Goal: Task Accomplishment & Management: Complete application form

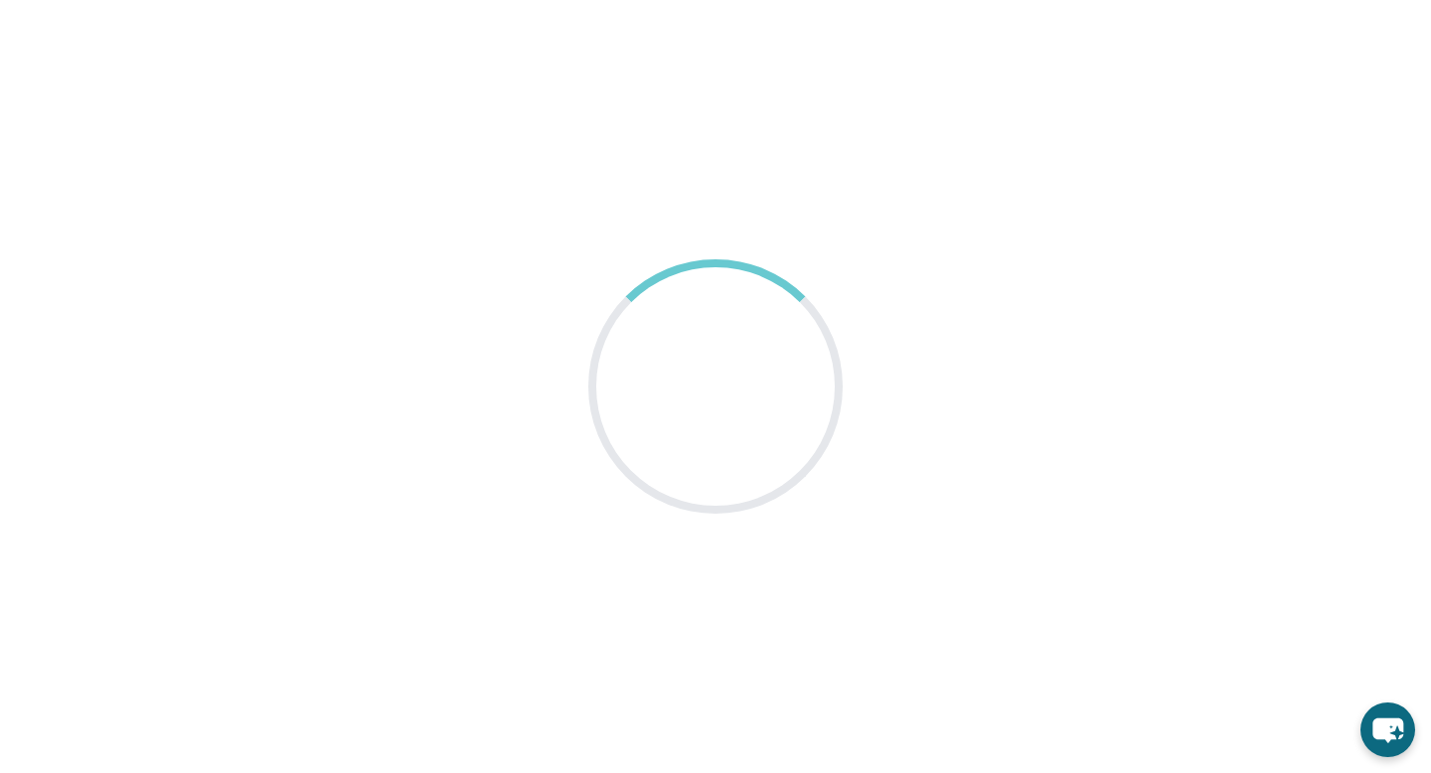
click at [764, 172] on main at bounding box center [715, 386] width 1431 height 773
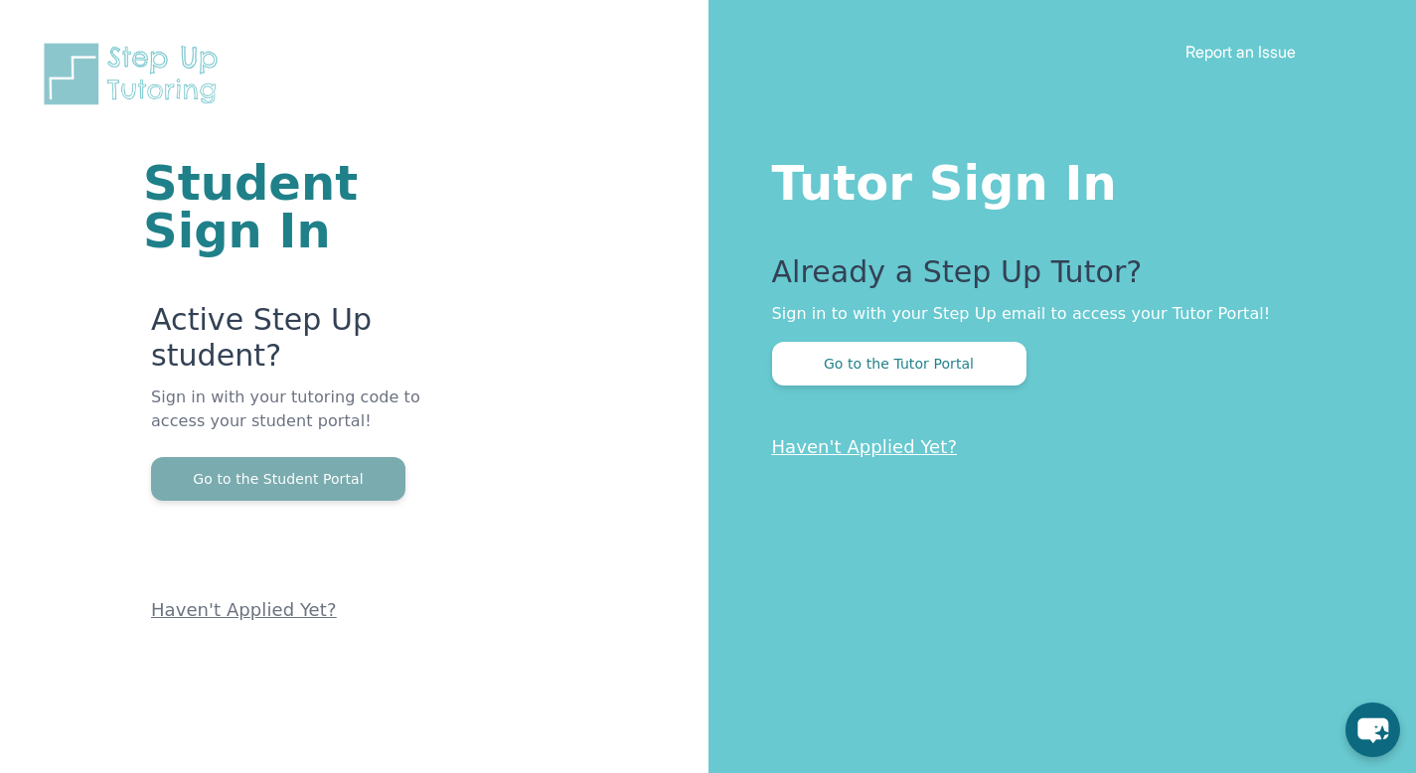
click at [328, 468] on button "Go to the Student Portal" at bounding box center [278, 479] width 254 height 44
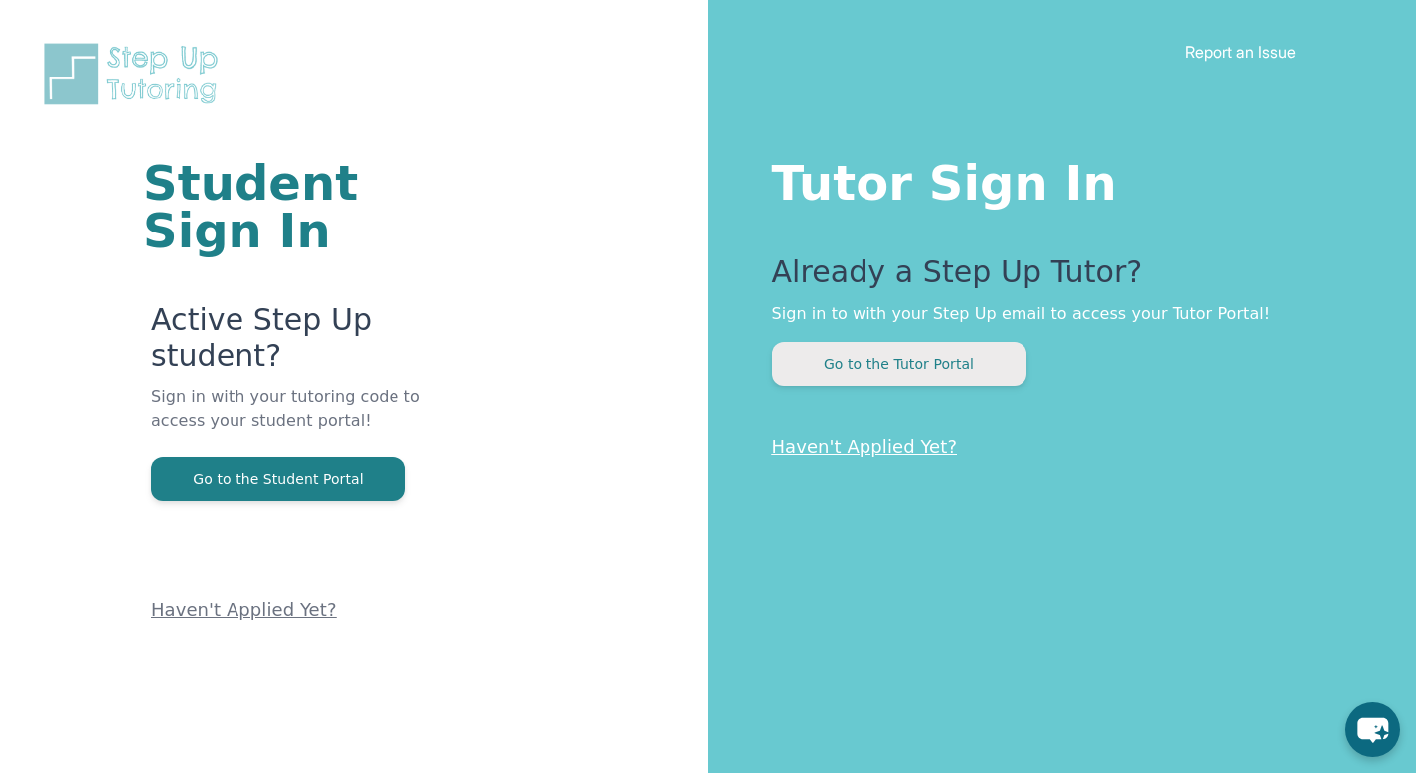
click at [929, 370] on button "Go to the Tutor Portal" at bounding box center [899, 364] width 254 height 44
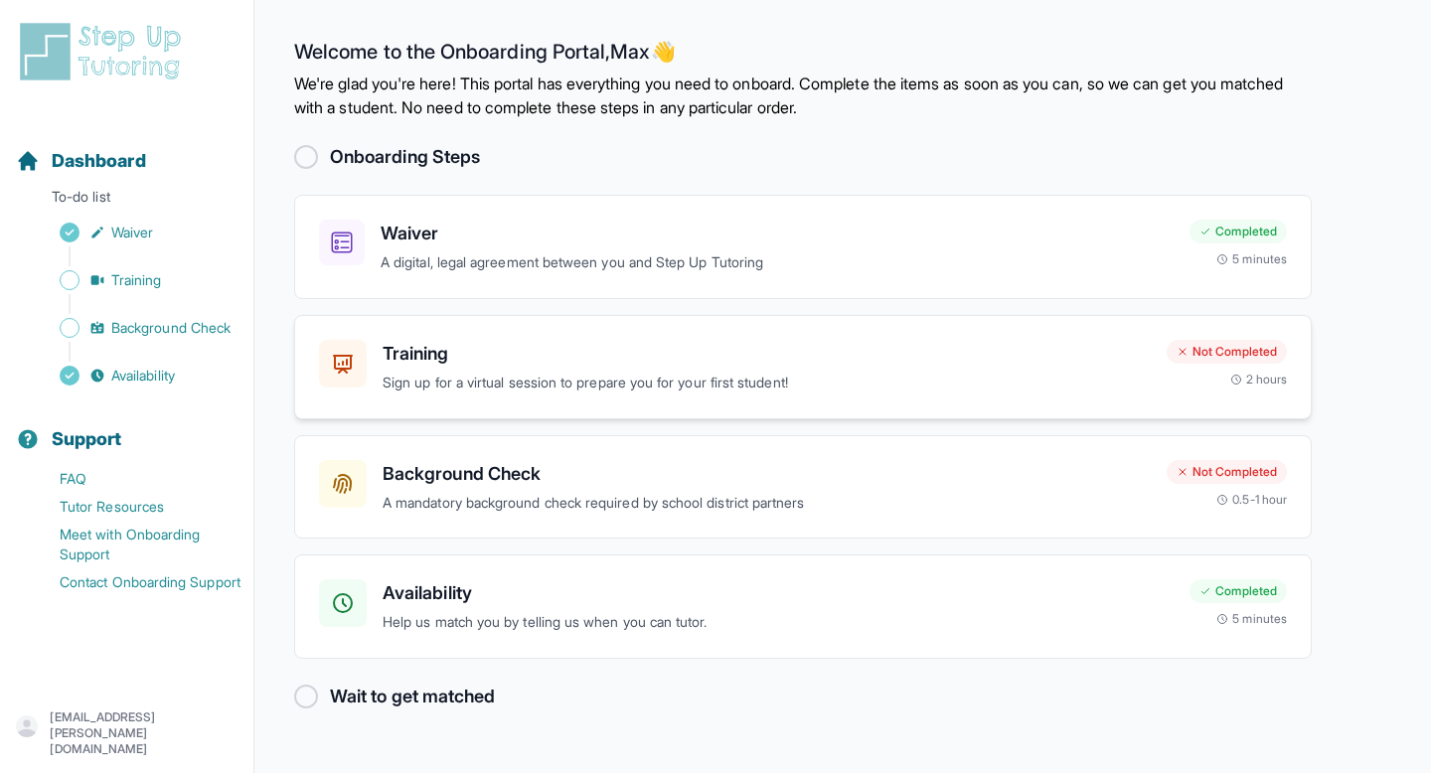
click at [1126, 387] on p "Sign up for a virtual session to prepare you for your first student!" at bounding box center [767, 383] width 768 height 23
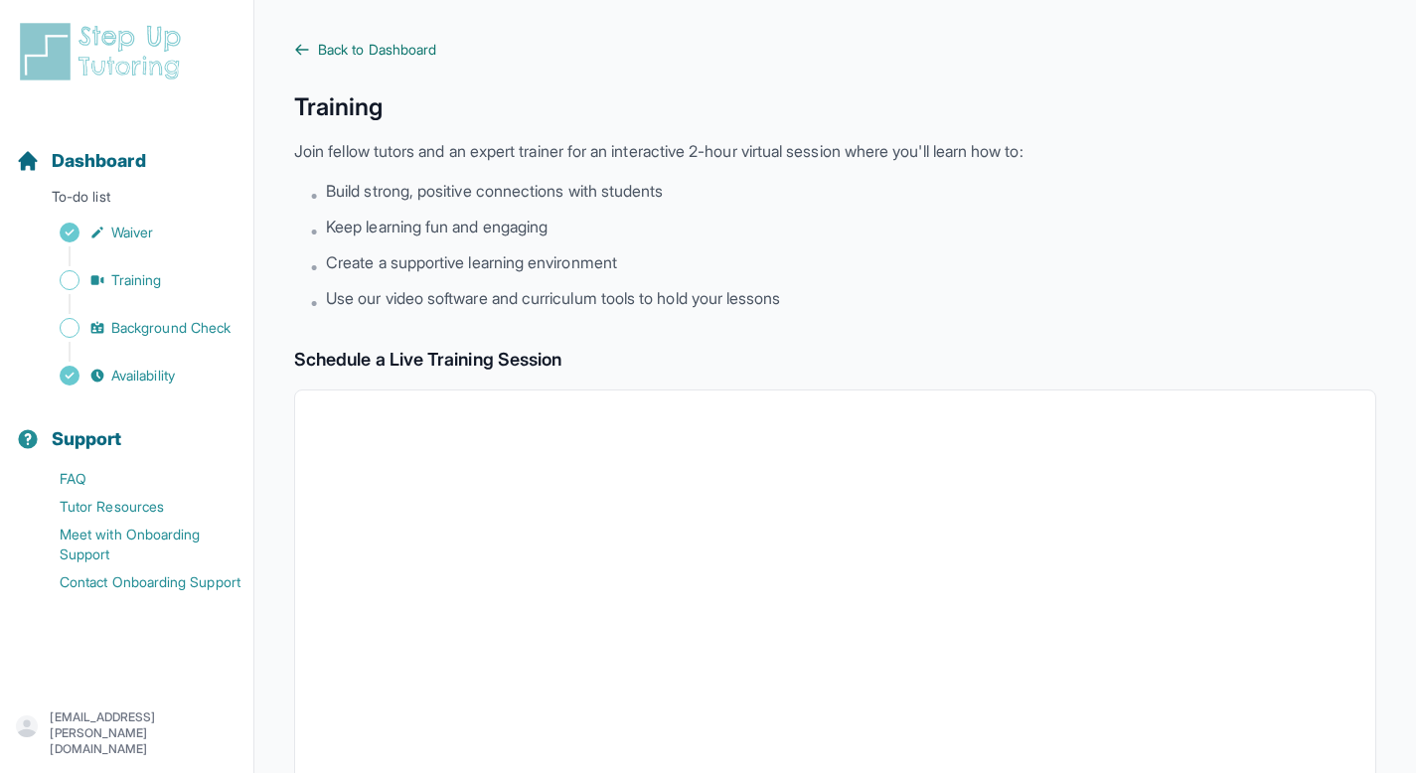
click at [356, 43] on span "Back to Dashboard" at bounding box center [377, 50] width 118 height 20
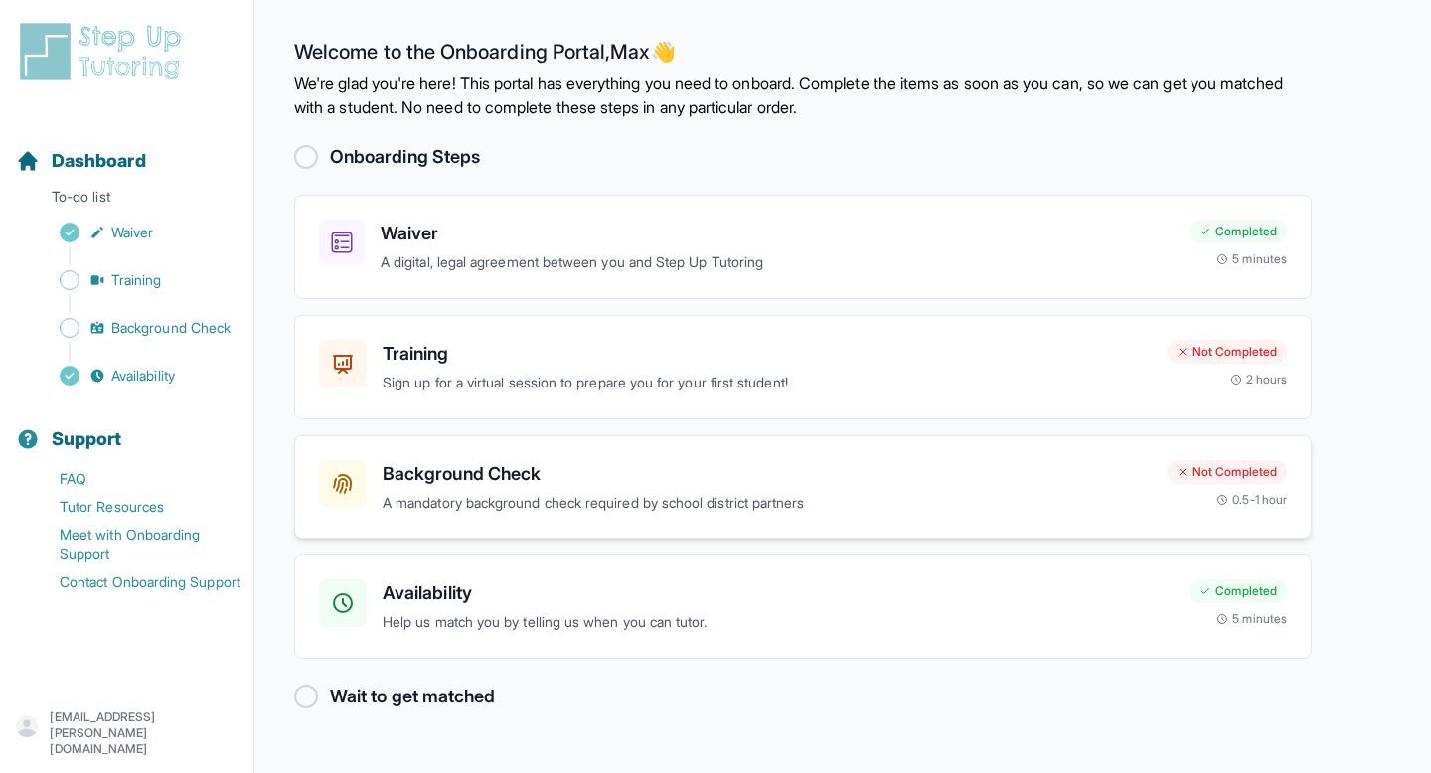
click at [629, 522] on div "Background Check A mandatory background check required by school district partn…" at bounding box center [802, 487] width 1017 height 104
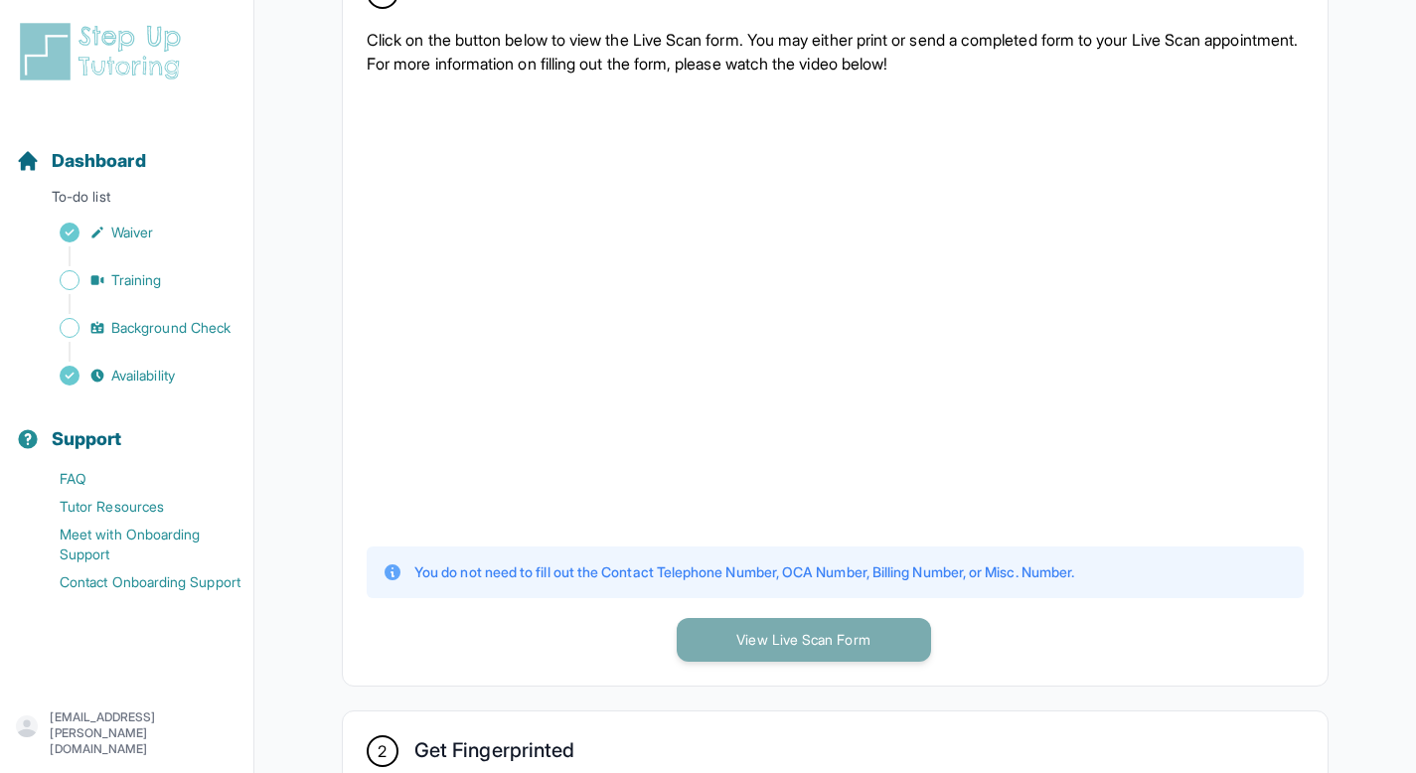
scroll to position [465, 0]
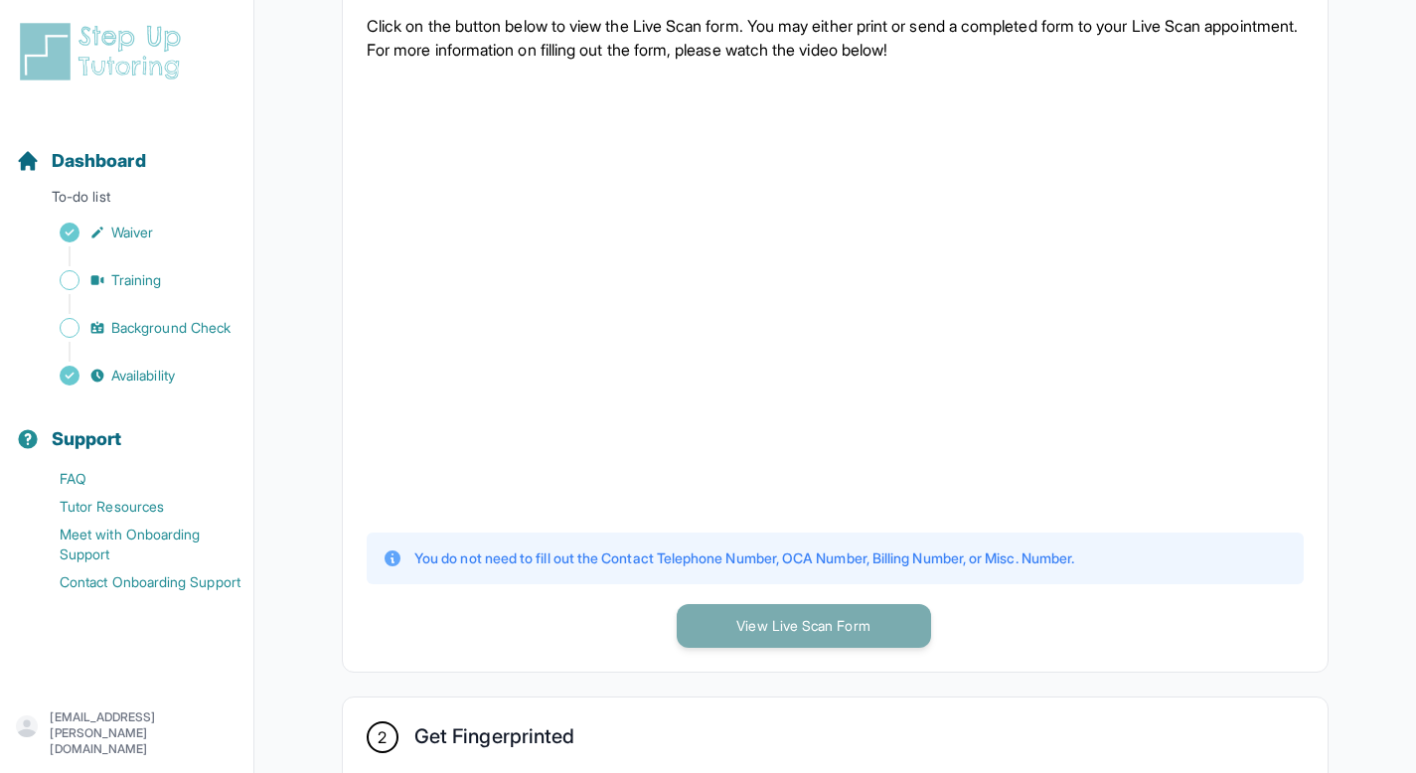
click at [714, 626] on button "View Live Scan Form" at bounding box center [804, 626] width 254 height 44
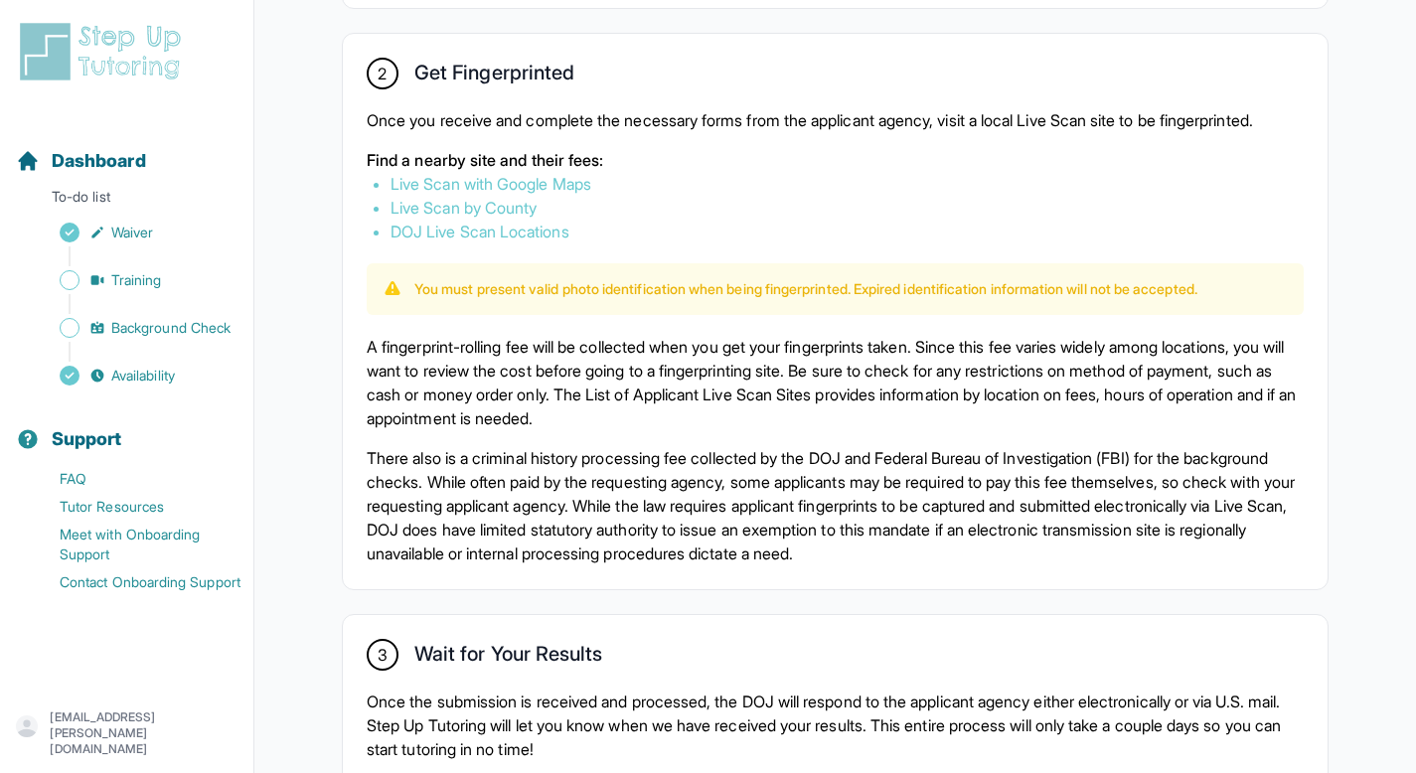
scroll to position [1130, 0]
